Goal: Check status: Check status

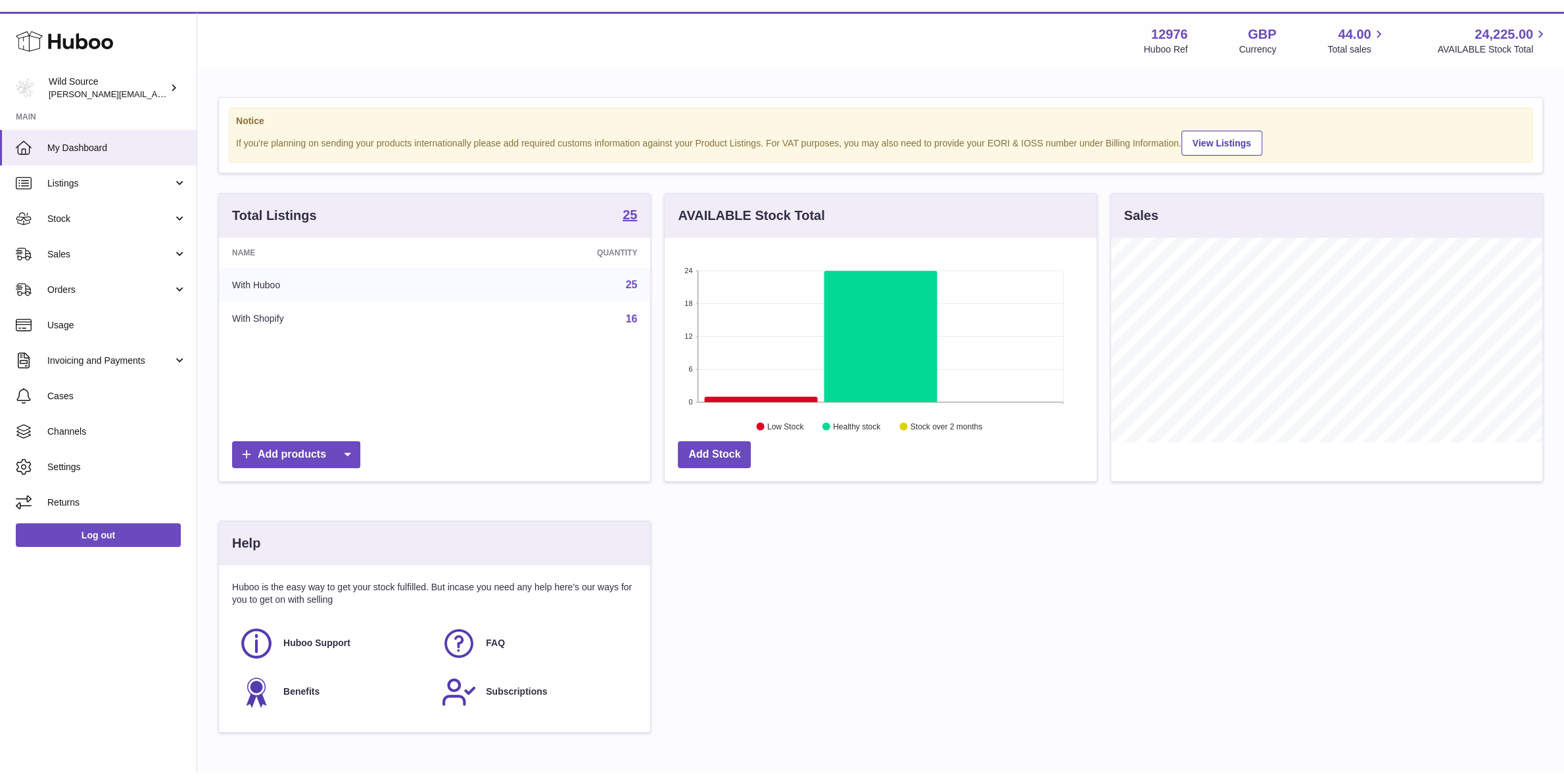
scroll to position [205, 431]
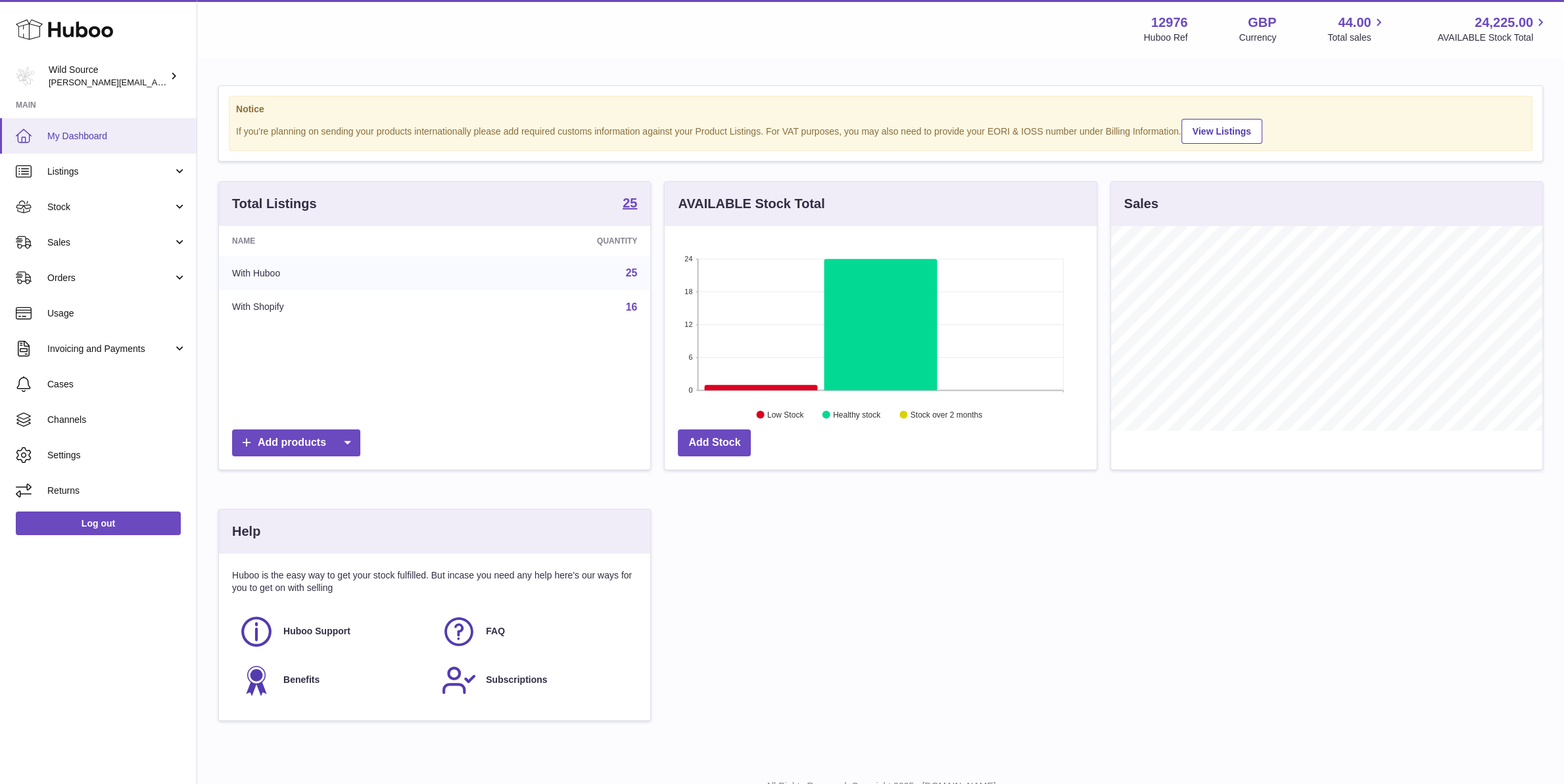
click at [84, 141] on span "My Dashboard" at bounding box center [117, 136] width 140 height 13
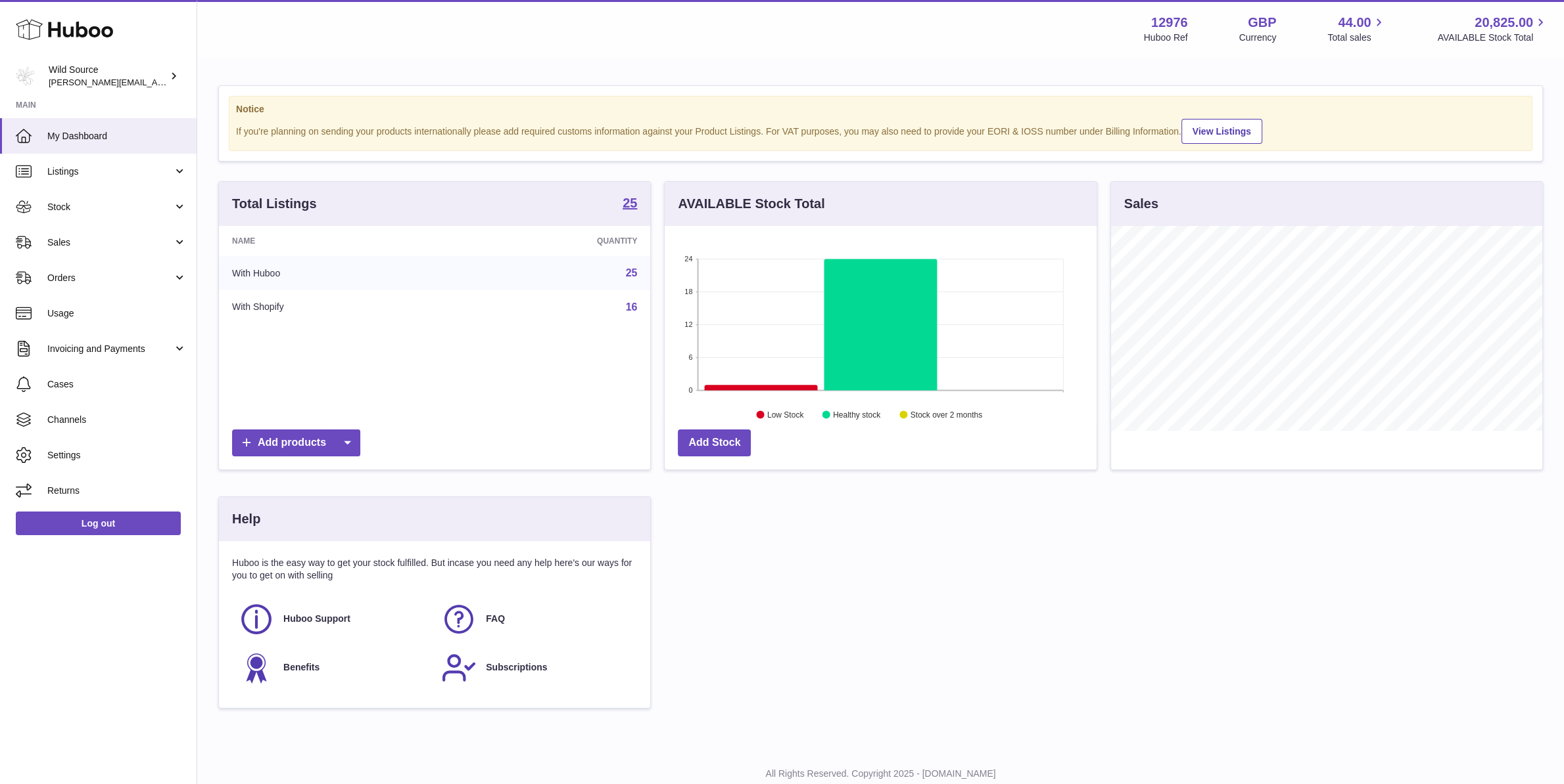
scroll to position [205, 431]
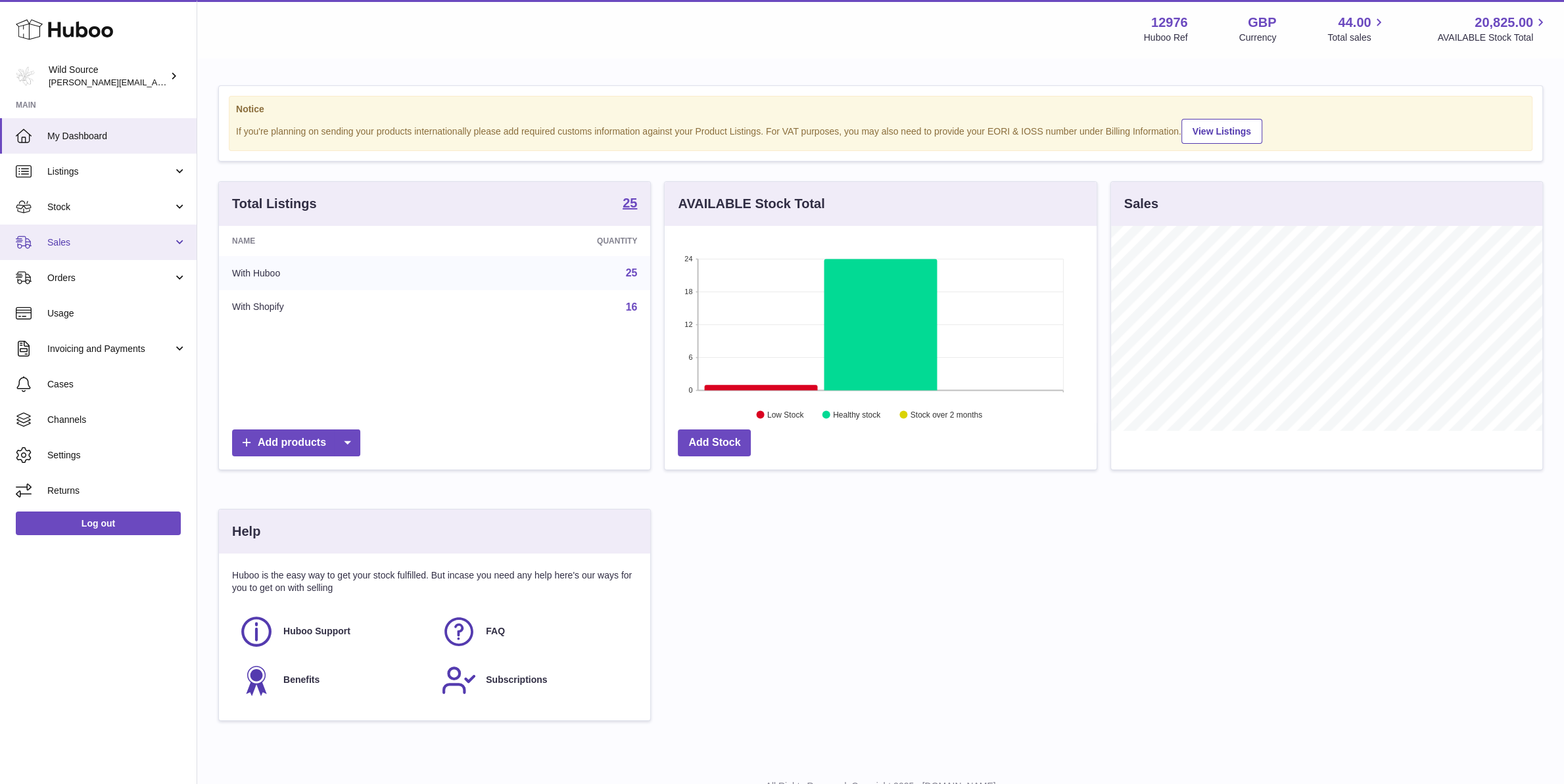
click at [101, 237] on span "Sales" at bounding box center [110, 243] width 125 height 13
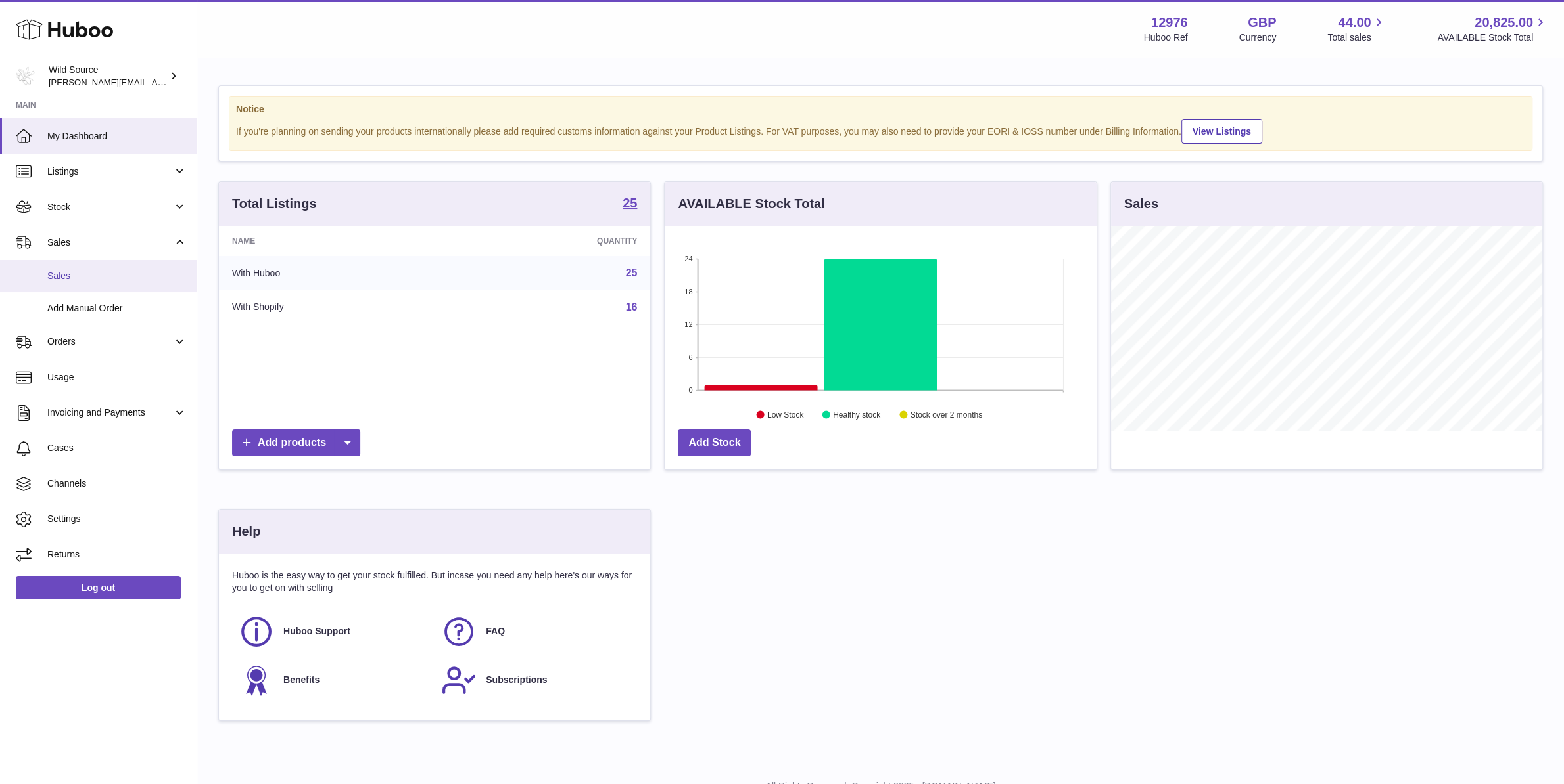
click at [119, 279] on span "Sales" at bounding box center [117, 276] width 140 height 13
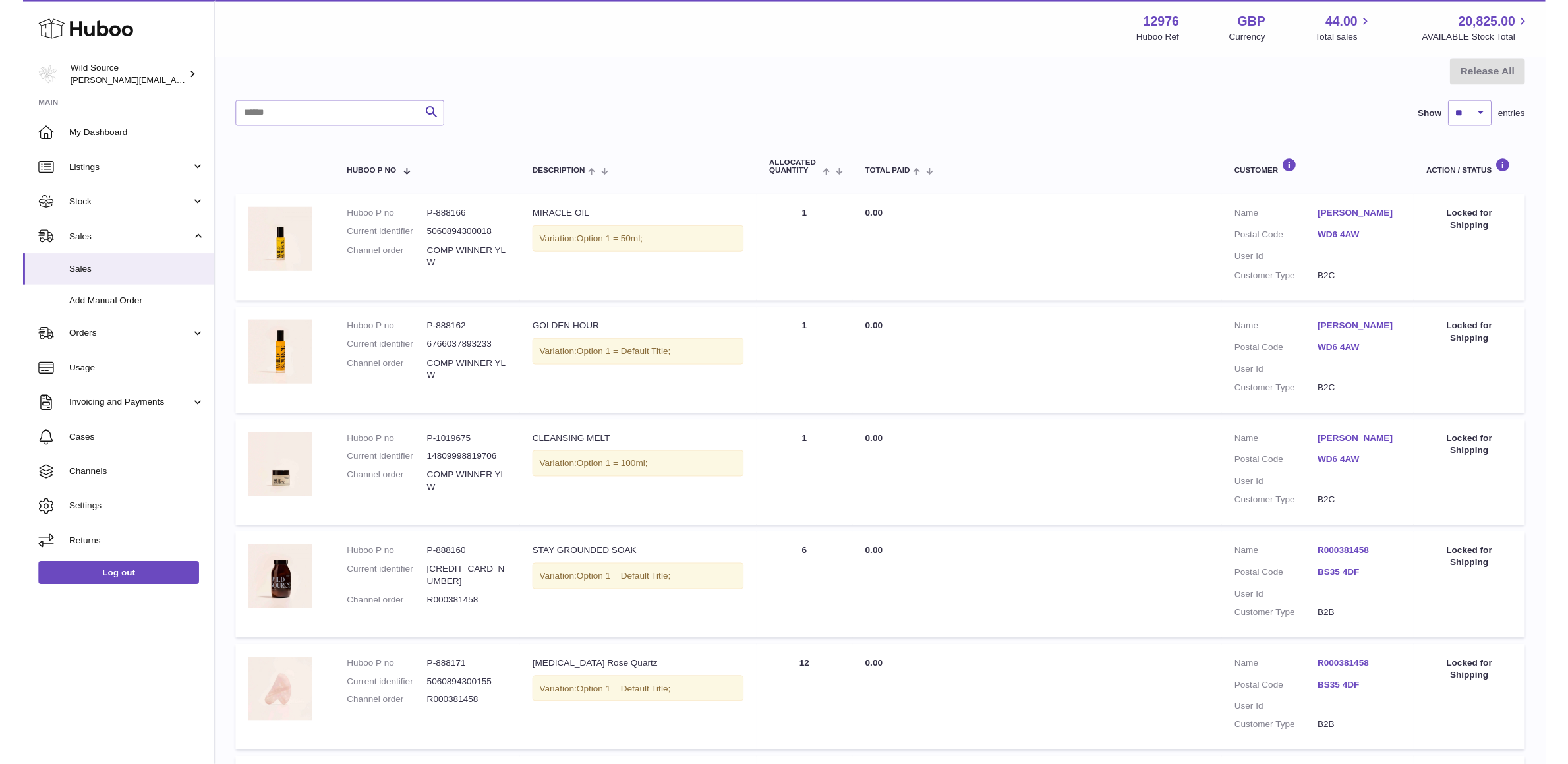
scroll to position [97, 0]
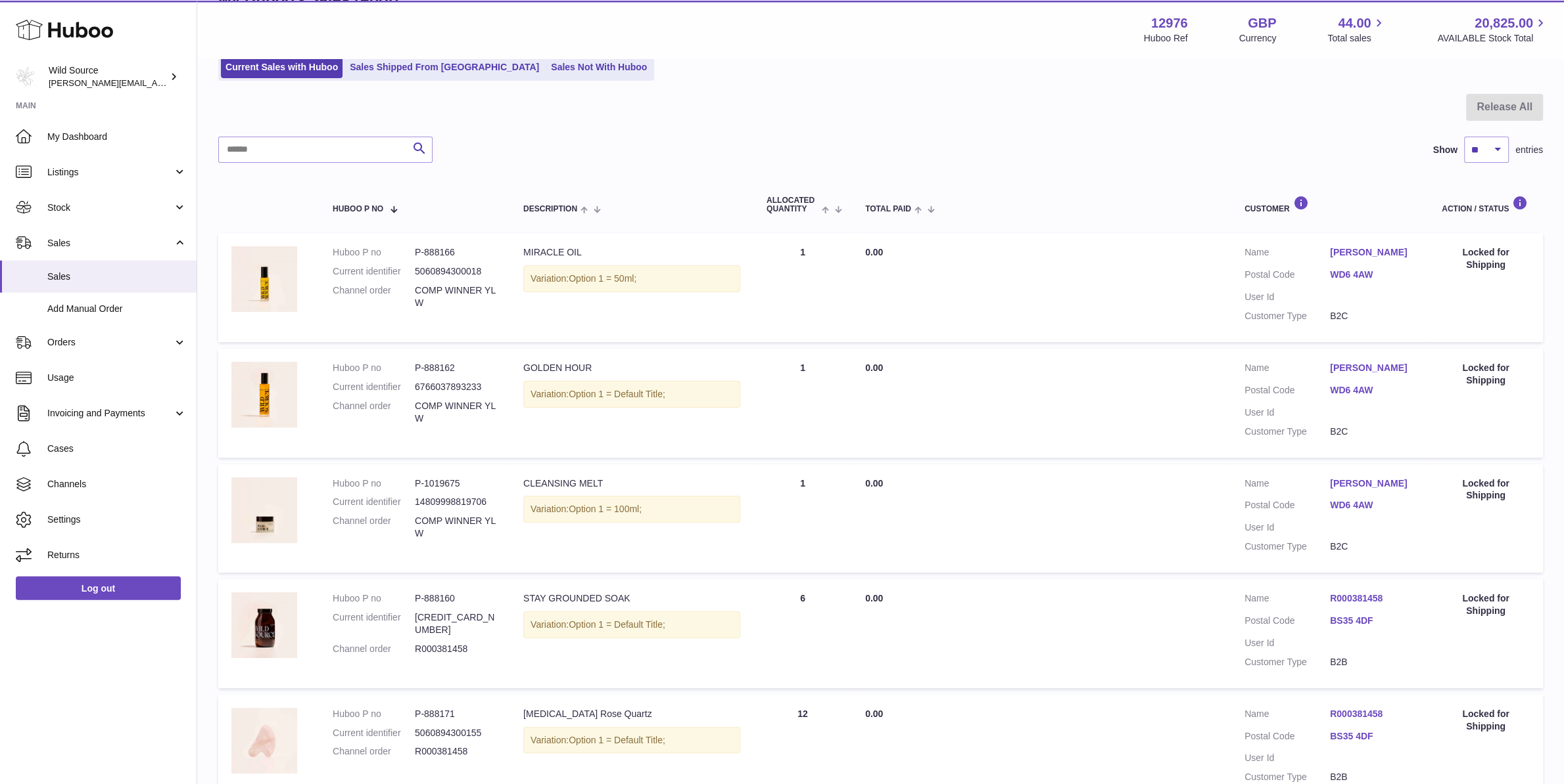
click at [1368, 251] on link "[PERSON_NAME]" at bounding box center [1373, 251] width 85 height 13
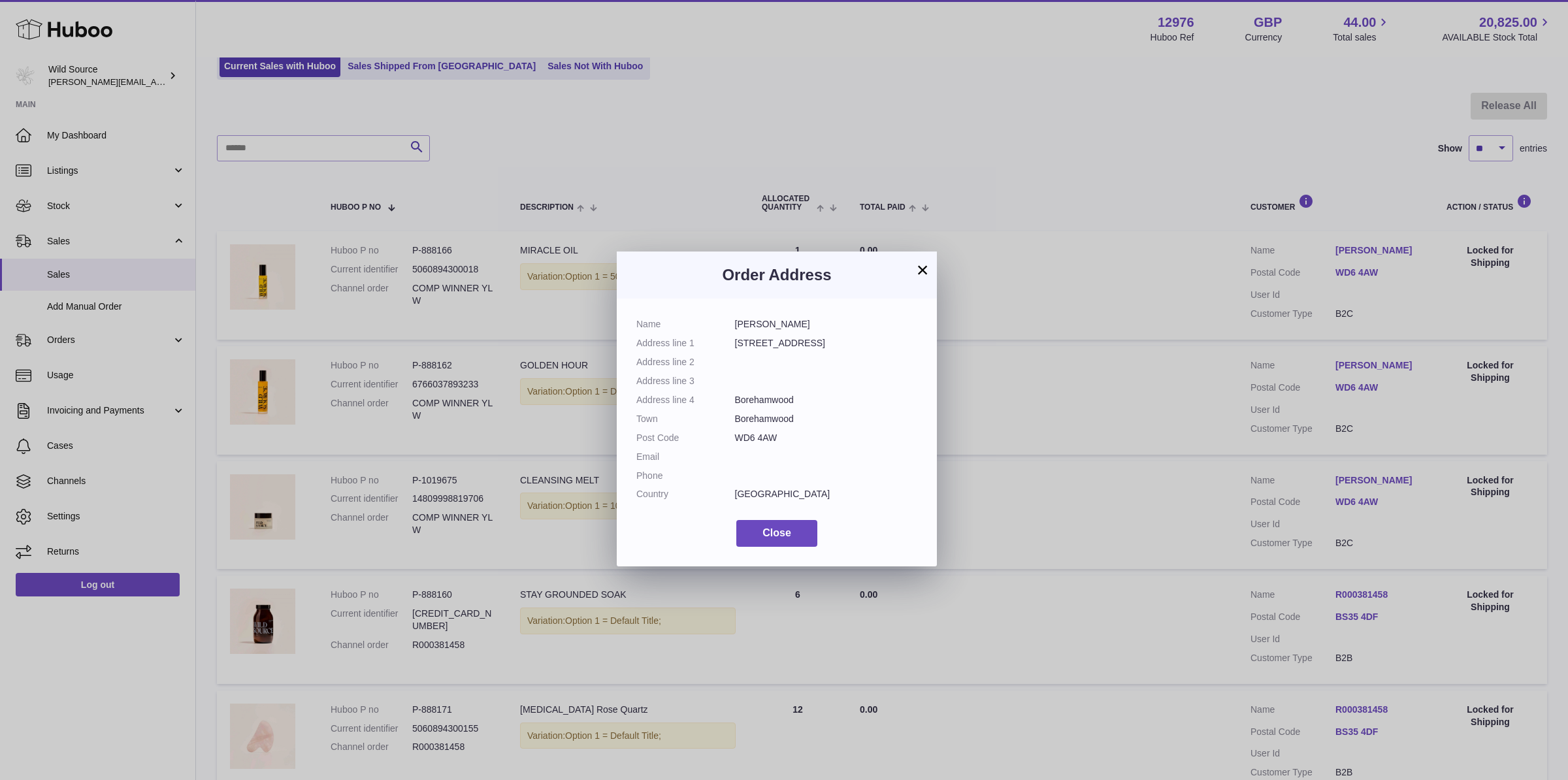
click at [924, 268] on button "×" at bounding box center [922, 269] width 15 height 15
